Goal: Find specific page/section: Find specific page/section

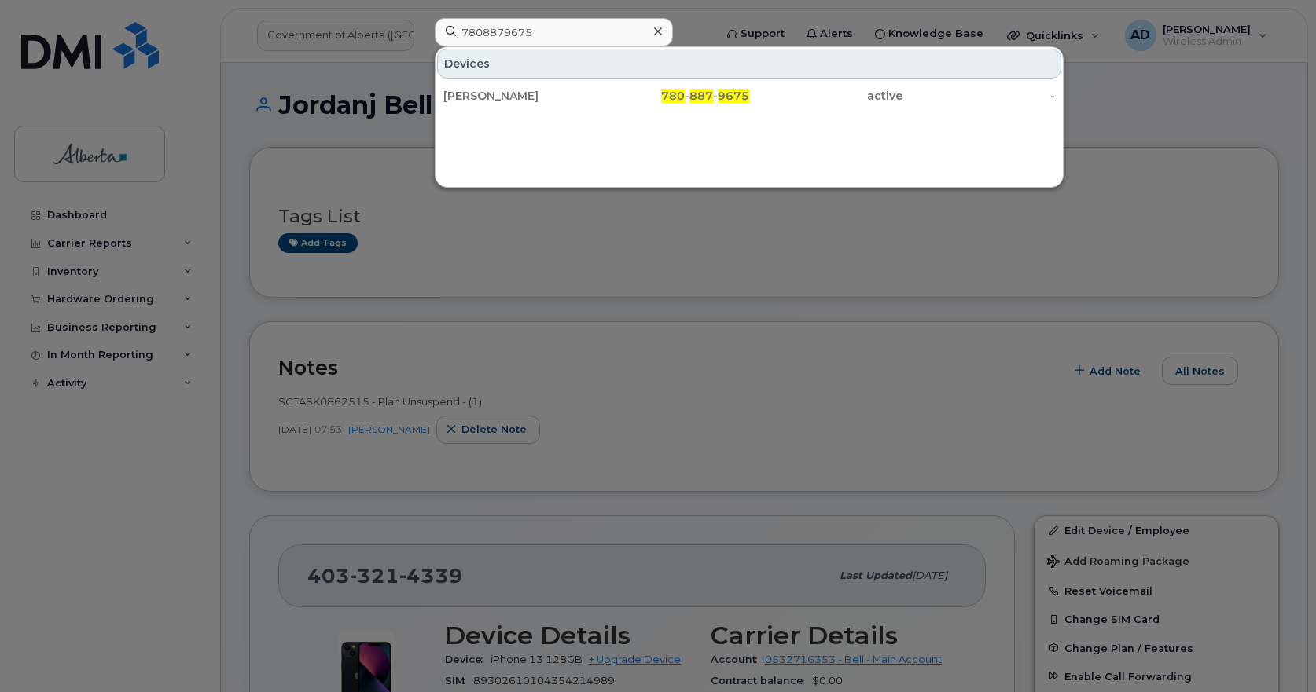
scroll to position [157, 0]
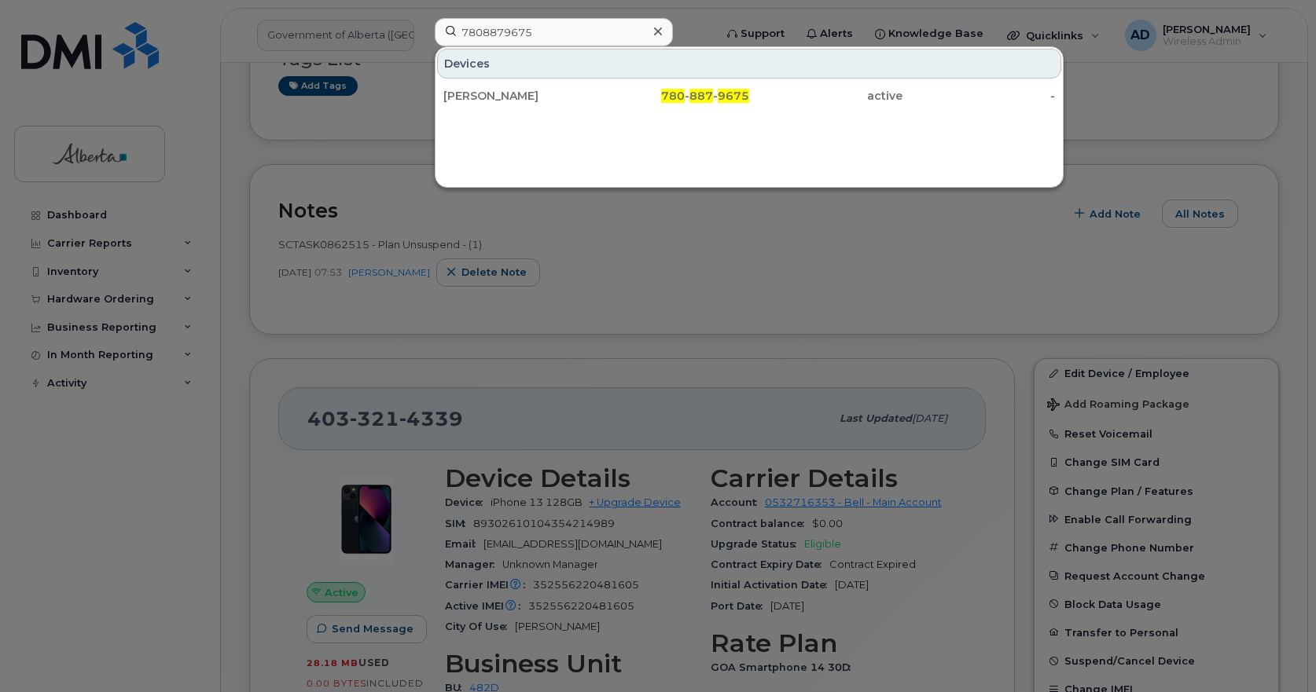
drag, startPoint x: 34, startPoint y: 46, endPoint x: 23, endPoint y: 39, distance: 12.7
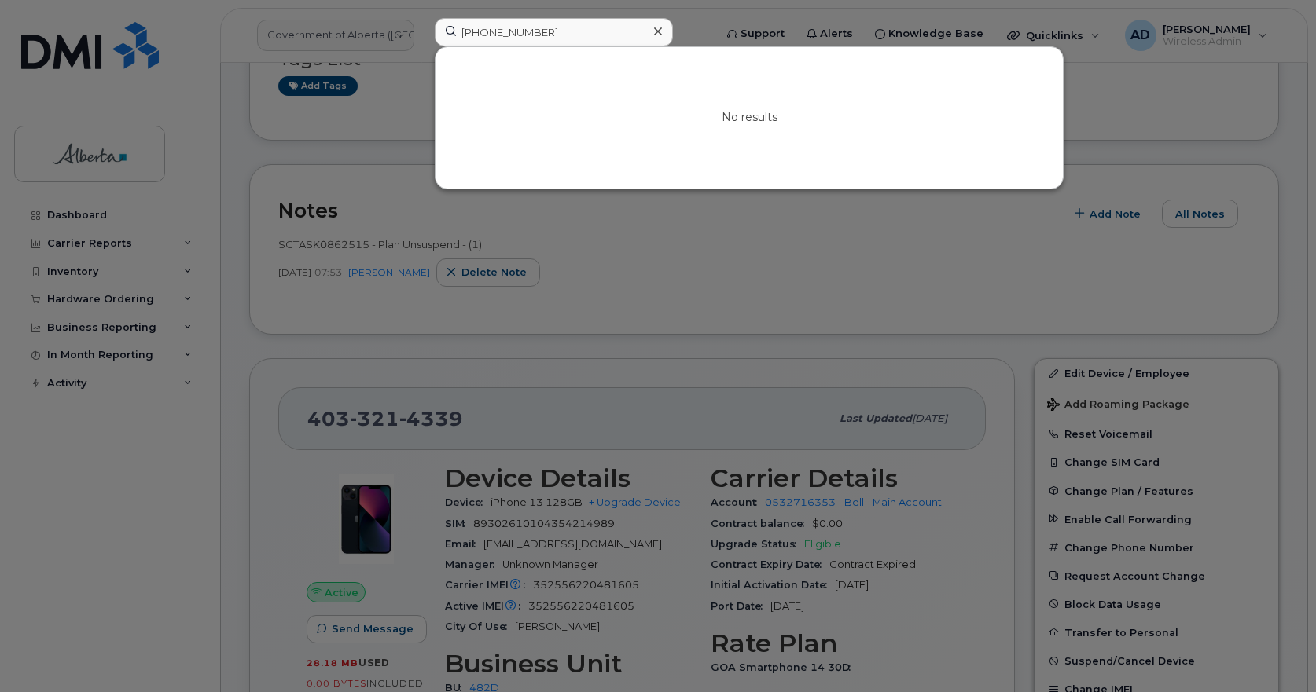
click at [475, 37] on input "[PHONE_NUMBER]" at bounding box center [554, 32] width 238 height 28
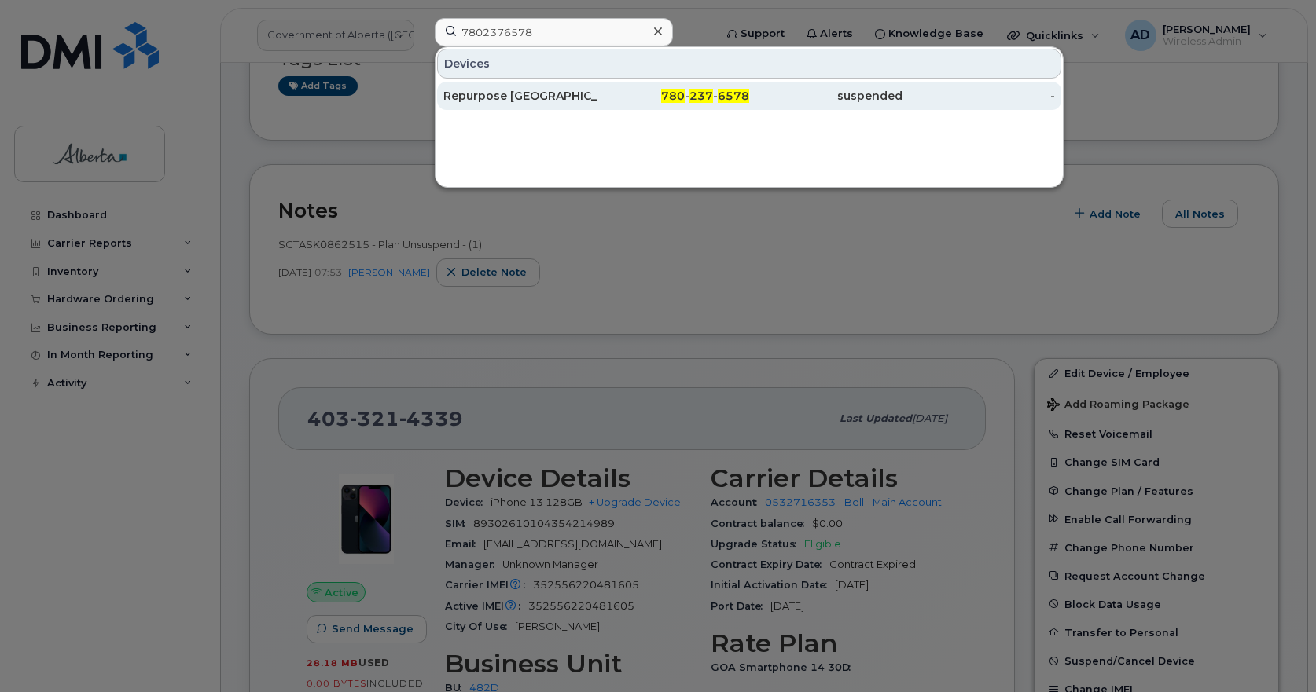
type input "7802376578"
click at [500, 96] on div "Repurpose [GEOGRAPHIC_DATA]" at bounding box center [519, 96] width 153 height 16
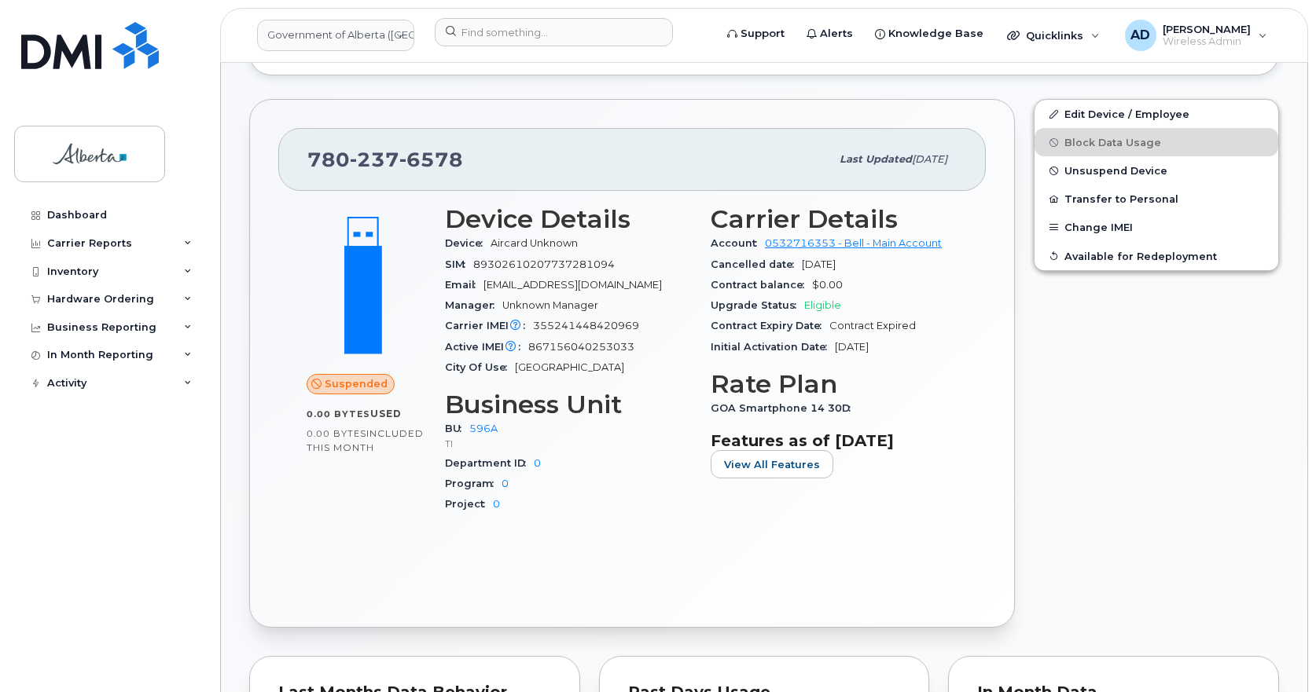
scroll to position [684, 0]
